Goal: Task Accomplishment & Management: Manage account settings

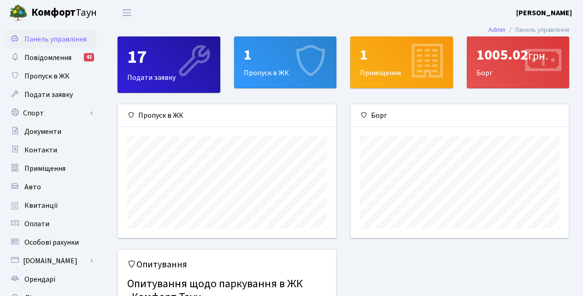
scroll to position [133, 218]
click at [258, 58] on div "1" at bounding box center [285, 55] width 83 height 18
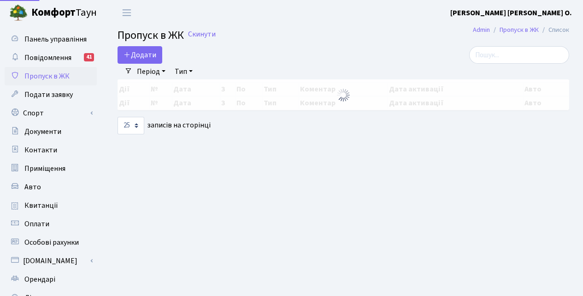
select select "25"
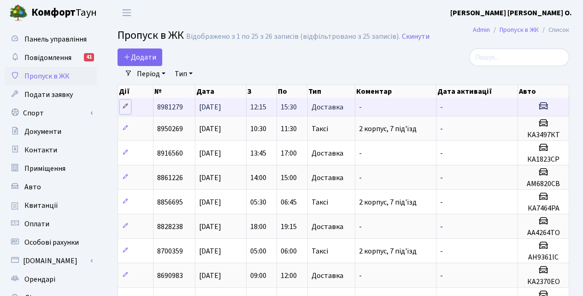
click at [127, 107] on icon at bounding box center [125, 106] width 6 height 6
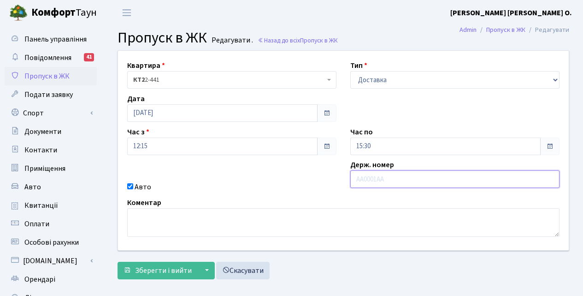
click at [360, 178] on input "text" at bounding box center [454, 179] width 209 height 18
type input "Ф"
click at [364, 177] on input "АА5693ВН" at bounding box center [454, 179] width 209 height 18
click at [398, 178] on input "АА5693ВН" at bounding box center [454, 179] width 209 height 18
type input "АА5693ВН"
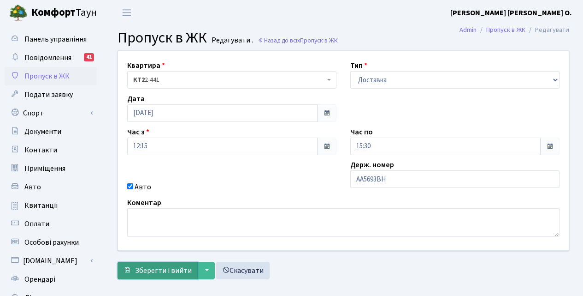
click at [171, 269] on span "Зберегти і вийти" at bounding box center [163, 270] width 57 height 10
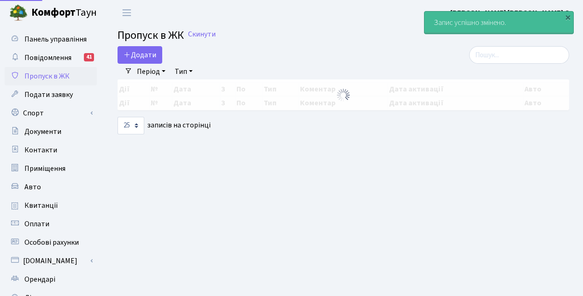
select select "25"
